Goal: Information Seeking & Learning: Learn about a topic

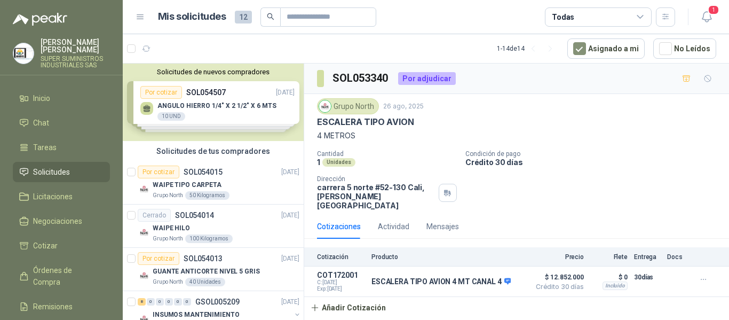
click at [43, 166] on span "Solicitudes" at bounding box center [51, 172] width 37 height 12
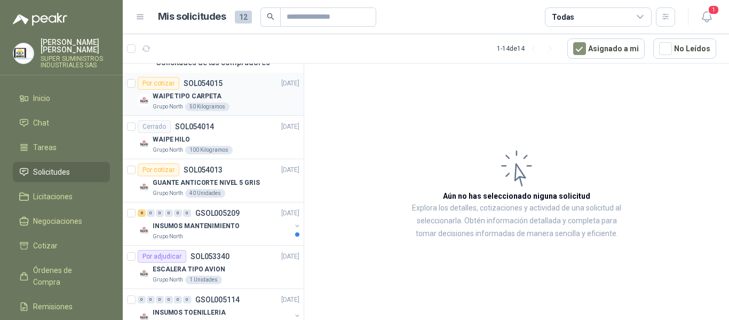
scroll to position [107, 0]
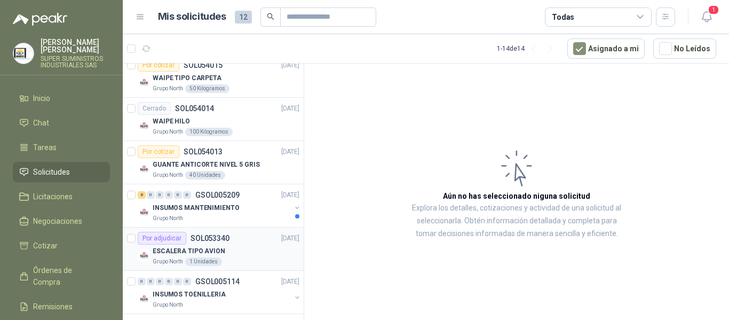
click at [232, 255] on div "ESCALERA TIPO AVION" at bounding box center [226, 250] width 147 height 13
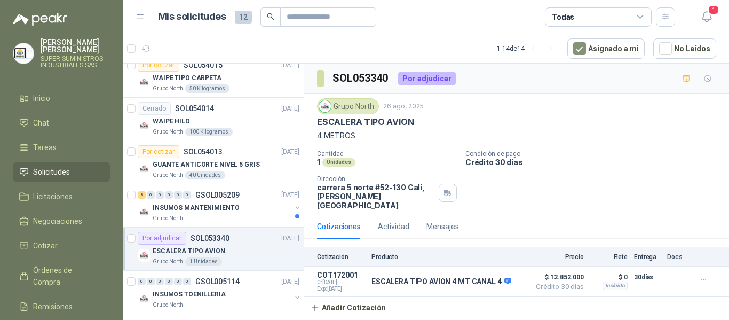
click at [236, 250] on div "ESCALERA TIPO AVION" at bounding box center [226, 250] width 147 height 13
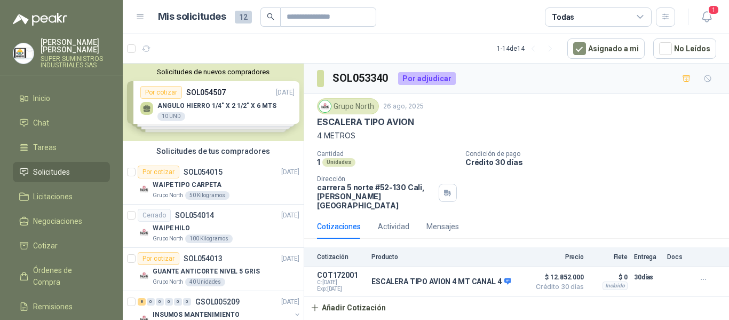
click at [67, 166] on span "Solicitudes" at bounding box center [51, 172] width 37 height 12
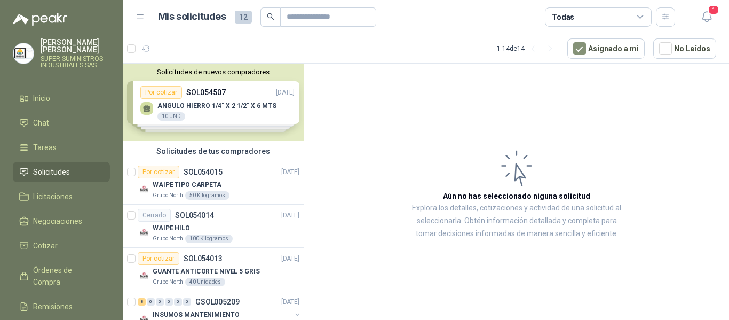
click at [55, 166] on span "Solicitudes" at bounding box center [51, 172] width 37 height 12
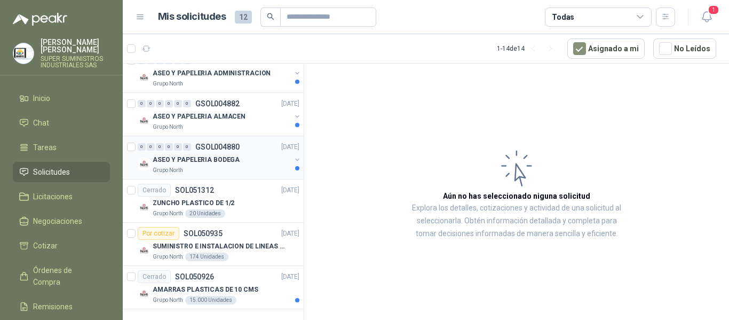
scroll to position [458, 0]
click at [252, 158] on div "ASEO Y PAPELERIA BODEGA" at bounding box center [222, 159] width 138 height 13
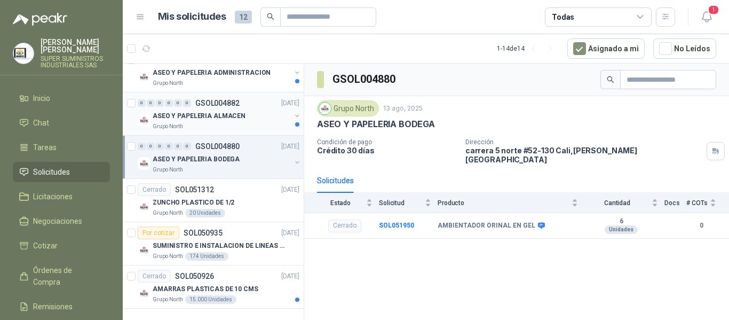
click at [249, 123] on div "Grupo North" at bounding box center [222, 126] width 138 height 9
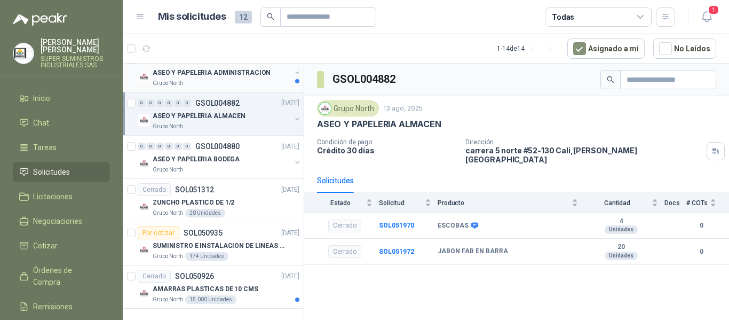
click at [255, 85] on div "Grupo North" at bounding box center [222, 83] width 138 height 9
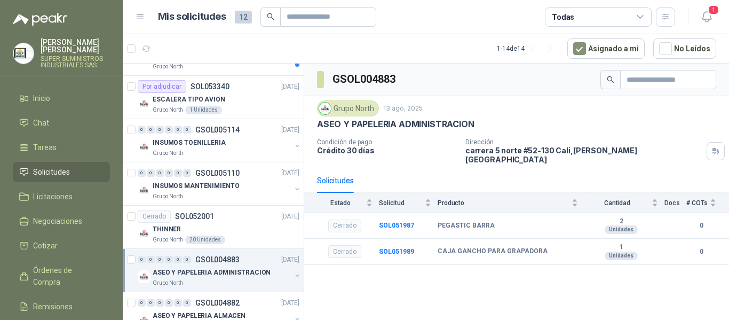
scroll to position [244, 0]
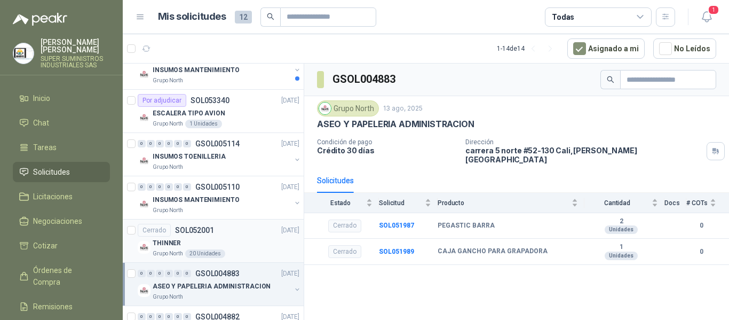
click at [228, 244] on div "THINNER" at bounding box center [226, 242] width 147 height 13
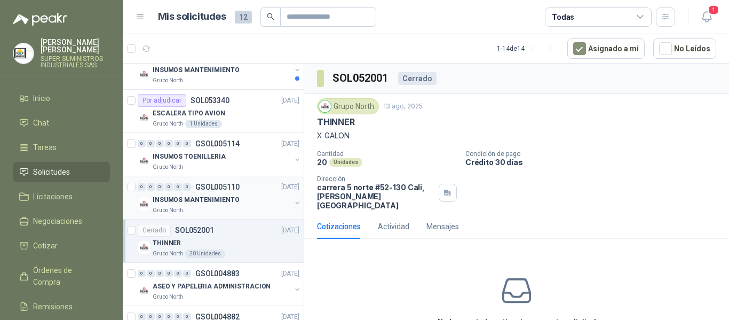
click at [240, 202] on div "INSUMOS MANTENIMIENTO" at bounding box center [222, 199] width 138 height 13
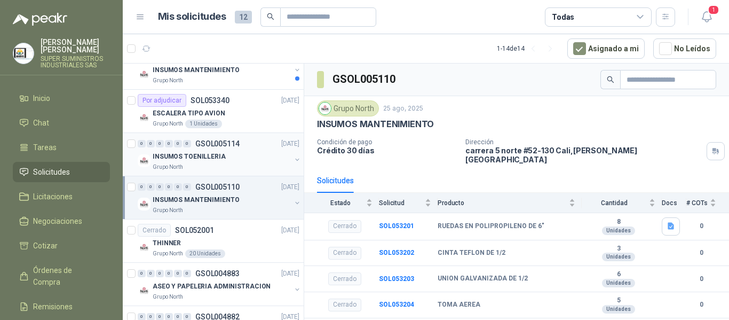
click at [242, 162] on div "INSUMOS TOENILLERIA" at bounding box center [222, 156] width 138 height 13
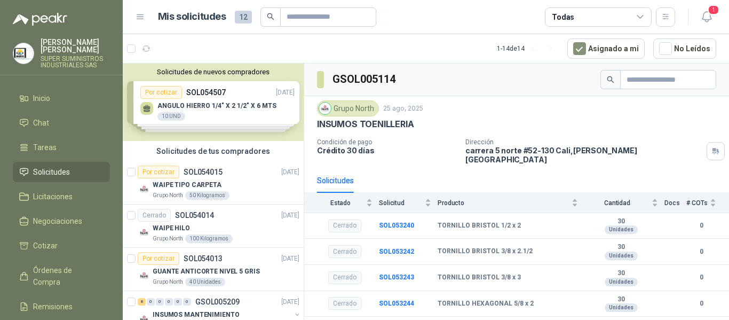
click at [236, 113] on div "Solicitudes de nuevos compradores Por cotizar SOL054507 [DATE] ANGULO HIERRO 1/…" at bounding box center [213, 101] width 181 height 77
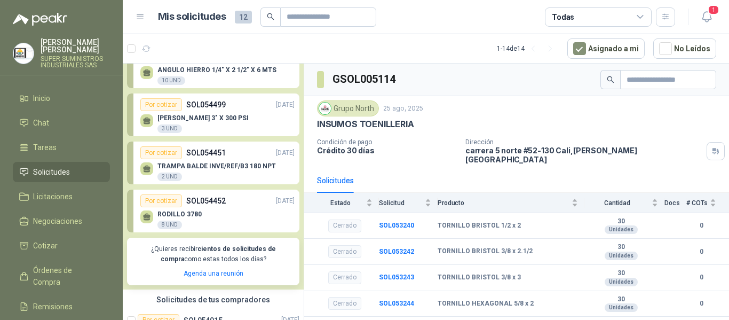
scroll to position [53, 0]
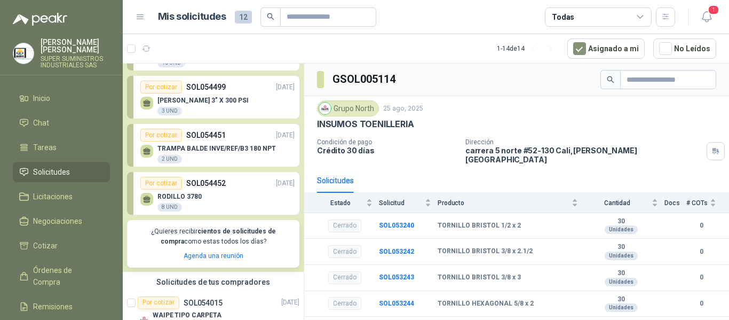
click at [213, 196] on div "RODILLO 3780 8 UND" at bounding box center [217, 200] width 154 height 22
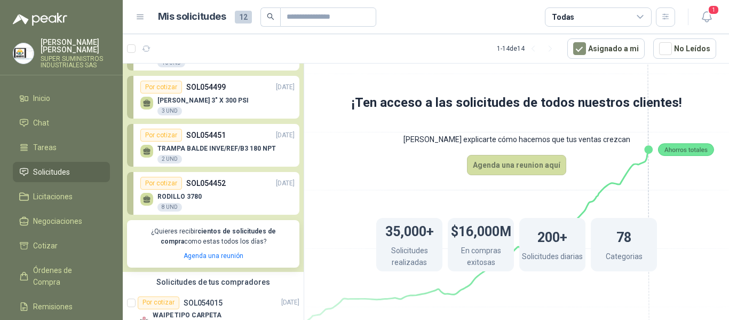
click at [225, 152] on p "TRAMPA BALDE INVE/REF/B3 180 NPT" at bounding box center [216, 148] width 118 height 7
